Goal: Obtain resource: Download file/media

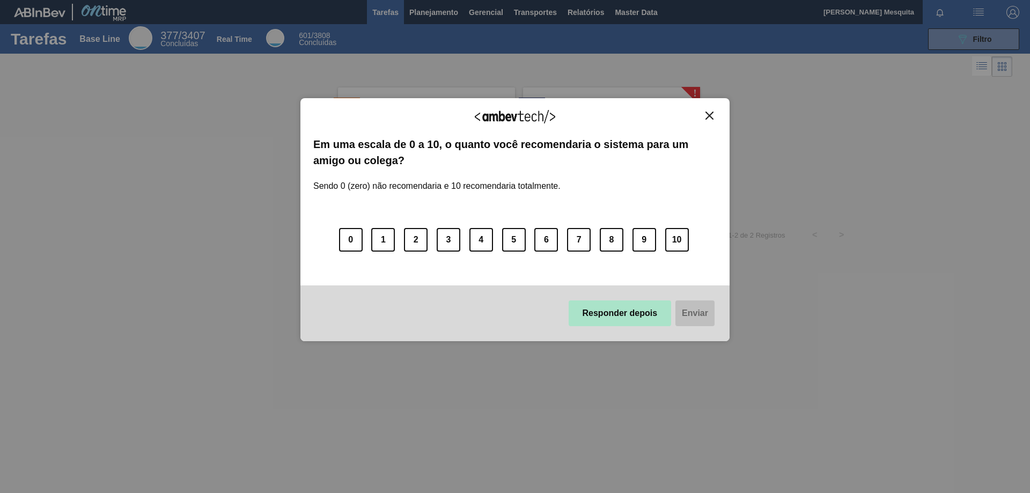
click at [642, 312] on button "Responder depois" at bounding box center [620, 314] width 103 height 26
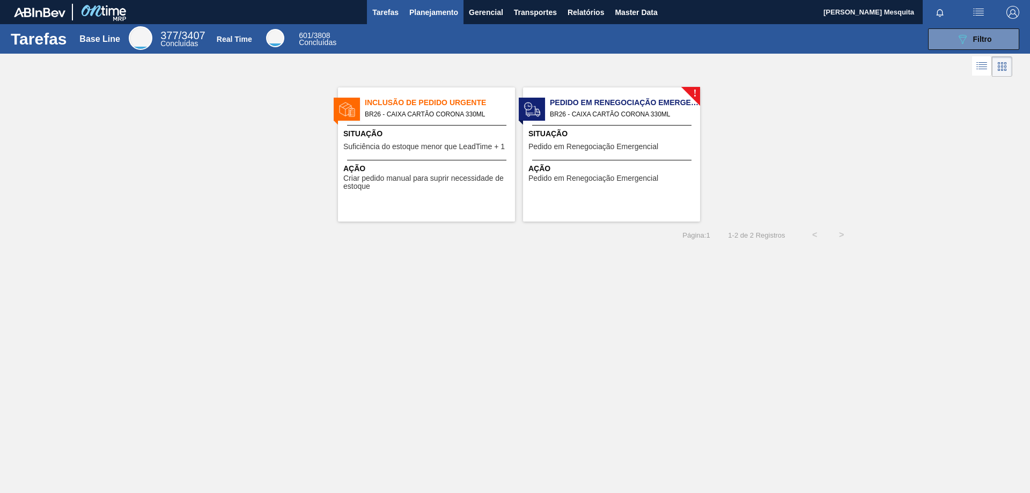
click at [428, 17] on span "Planejamento" at bounding box center [433, 12] width 49 height 13
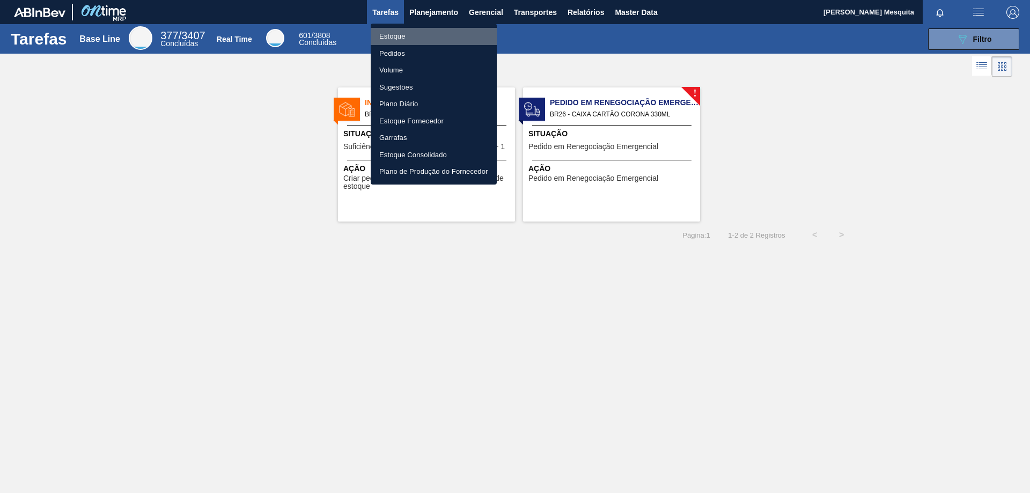
click at [414, 36] on li "Estoque" at bounding box center [434, 36] width 126 height 17
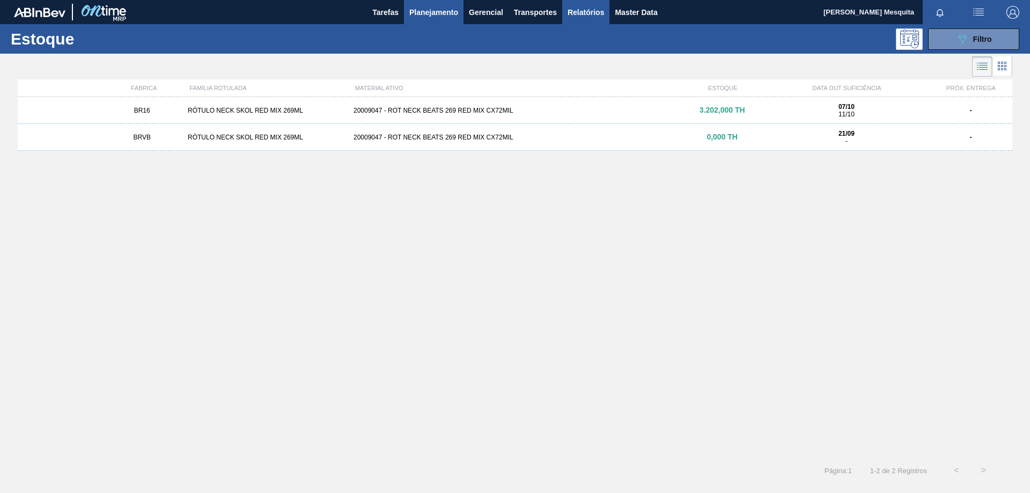
click at [592, 12] on span "Relatórios" at bounding box center [586, 12] width 36 height 13
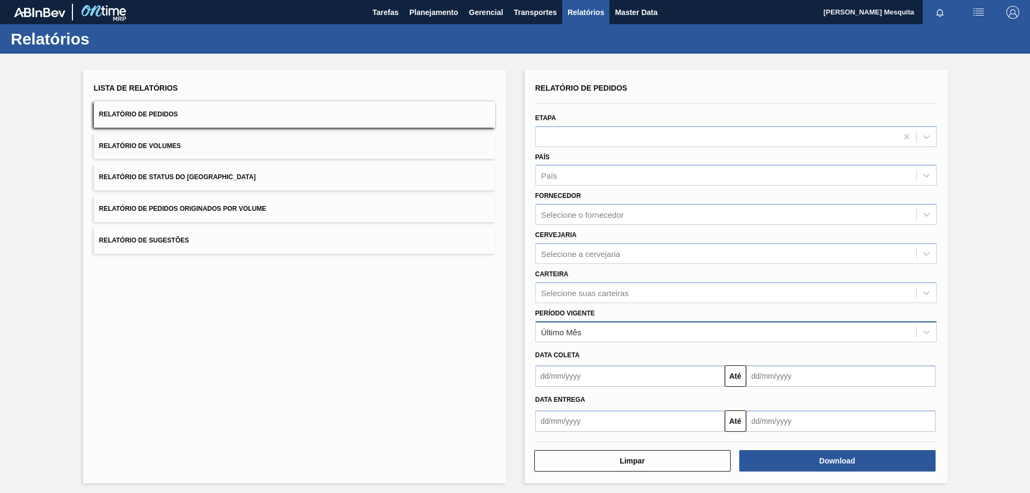
click at [588, 339] on div "Último Mês" at bounding box center [726, 332] width 380 height 16
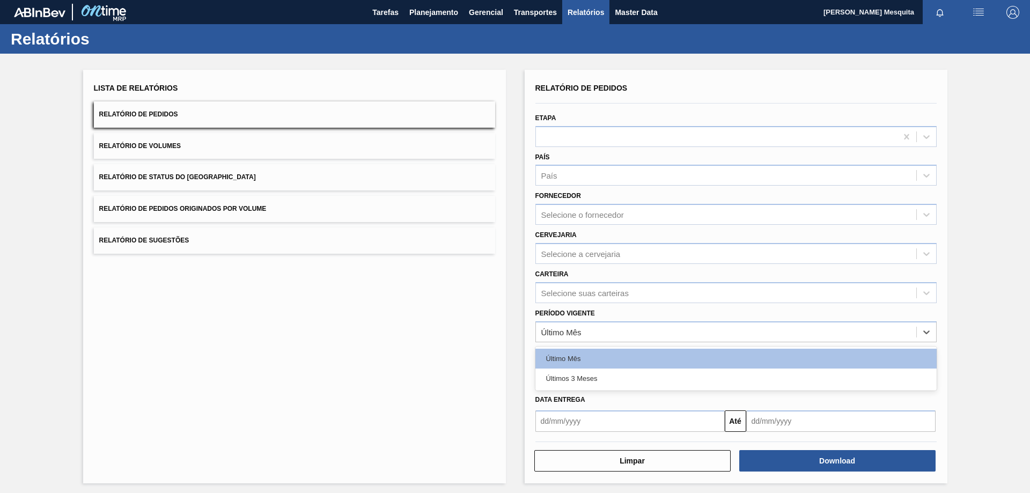
drag, startPoint x: 589, startPoint y: 383, endPoint x: 583, endPoint y: 401, distance: 19.5
click at [589, 383] on div "Últimos 3 Meses" at bounding box center [736, 379] width 401 height 20
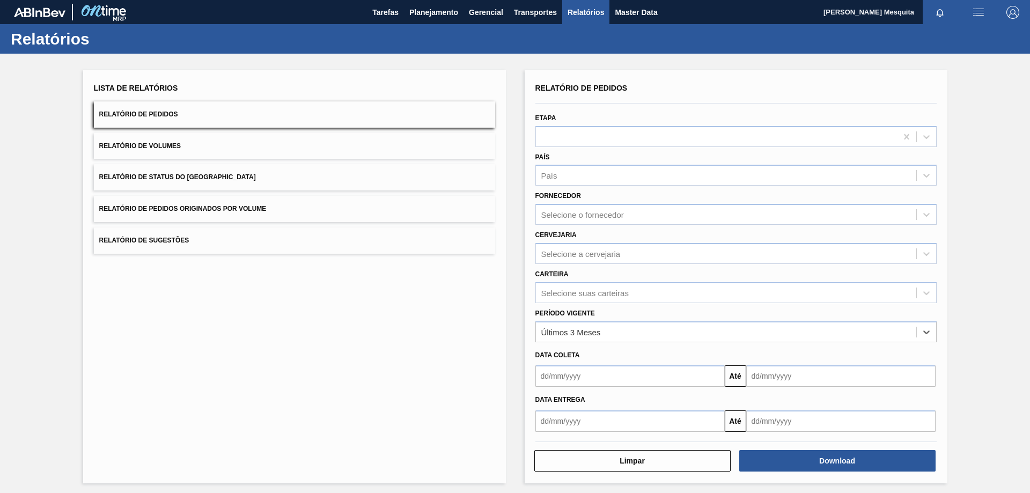
click at [578, 413] on input "text" at bounding box center [630, 421] width 189 height 21
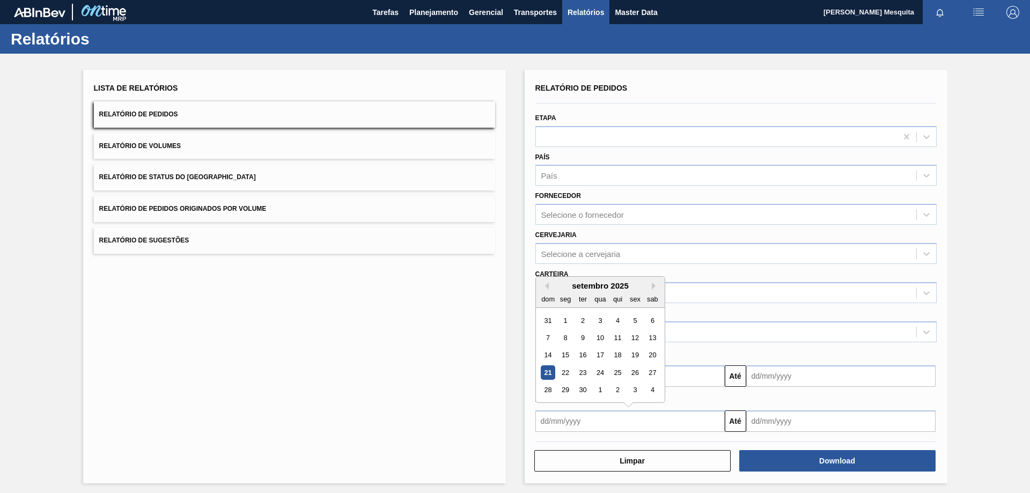
click at [545, 319] on div "31" at bounding box center [548, 320] width 14 height 14
type input "31/08/2025"
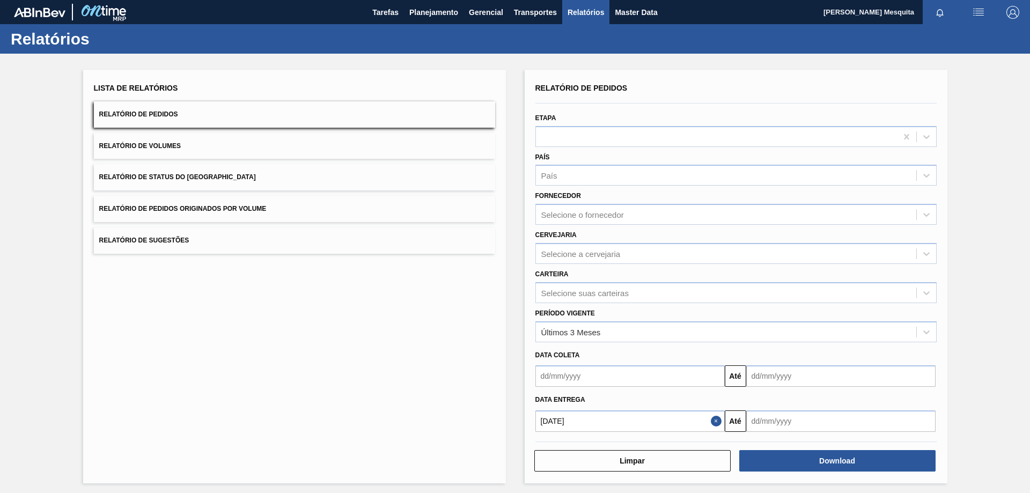
click at [761, 424] on input "text" at bounding box center [840, 421] width 189 height 21
click at [859, 284] on div "setembro 2025" at bounding box center [811, 285] width 129 height 9
click at [865, 288] on button "Next Month" at bounding box center [867, 286] width 8 height 8
click at [848, 391] on div "31" at bounding box center [846, 390] width 14 height 14
type input "31/10/2025"
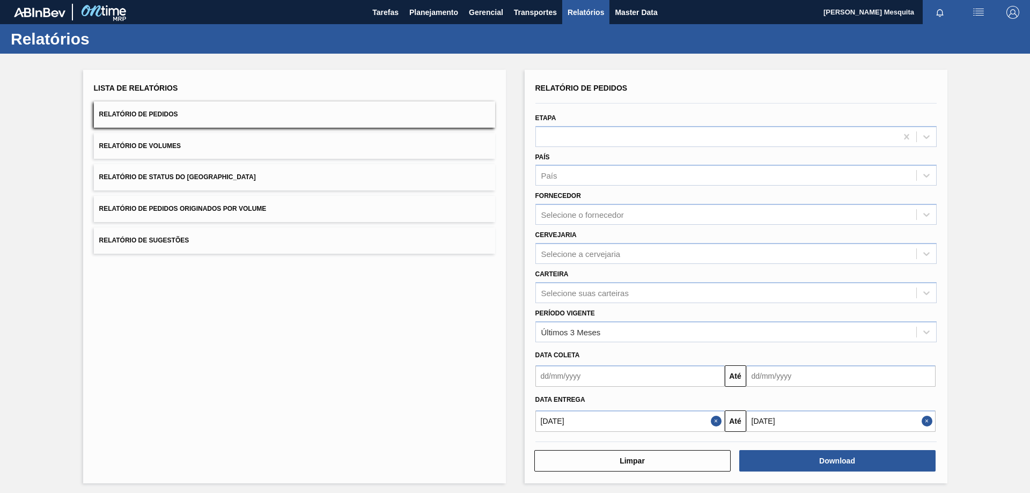
click at [984, 380] on div "Lista de Relatórios Relatório de Pedidos Relatório de Volumes Relatório de Stat…" at bounding box center [515, 275] width 1030 height 443
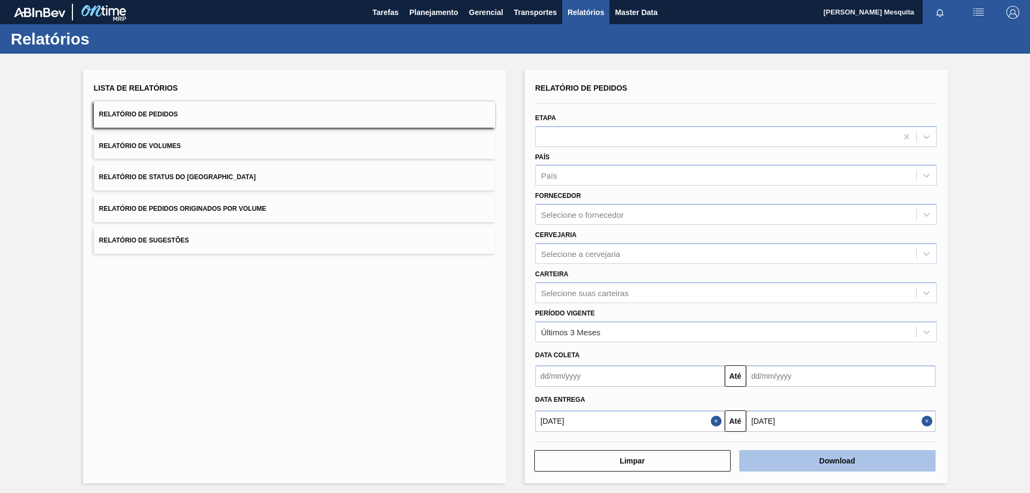
click at [838, 461] on button "Download" at bounding box center [837, 460] width 196 height 21
